Goal: Find specific page/section: Find specific page/section

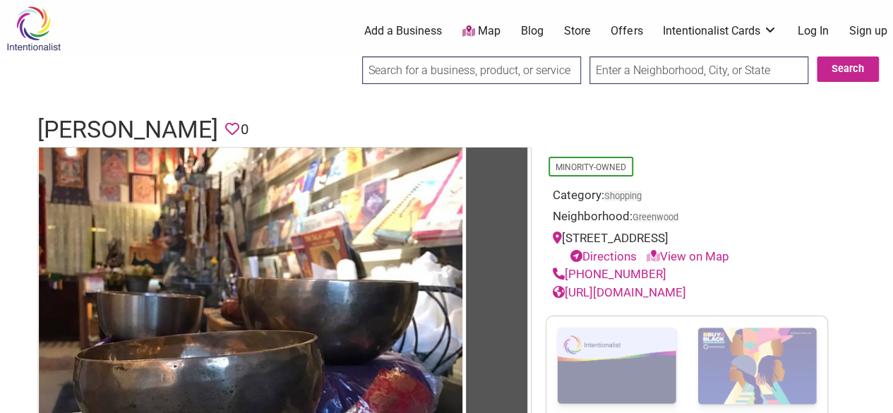
click at [540, 31] on link "Blog" at bounding box center [532, 31] width 23 height 16
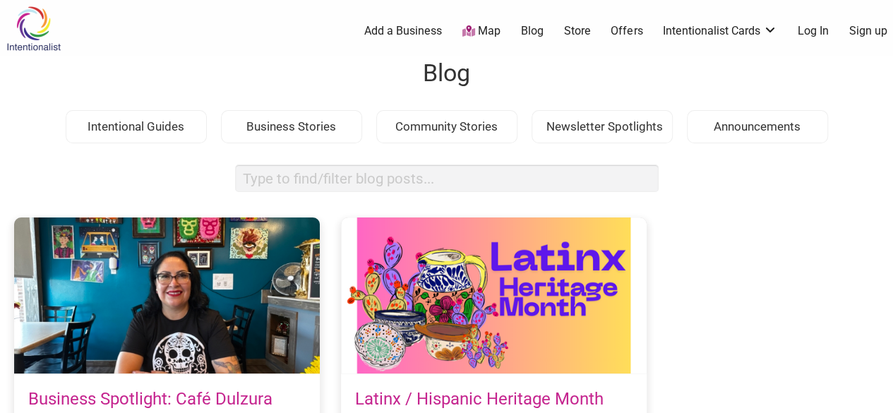
click at [585, 37] on link "Store" at bounding box center [576, 31] width 27 height 16
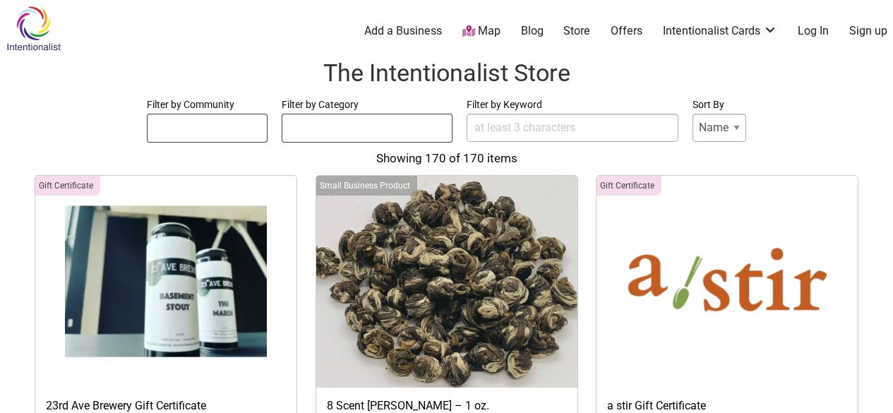
select select
